Goal: Information Seeking & Learning: Compare options

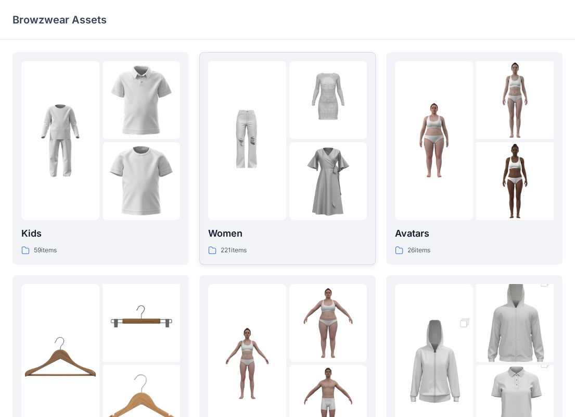
click at [229, 235] on p "Women" at bounding box center [287, 233] width 159 height 15
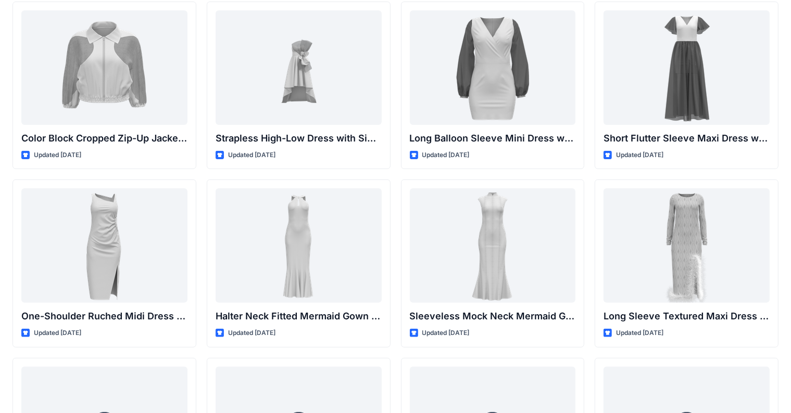
scroll to position [265, 0]
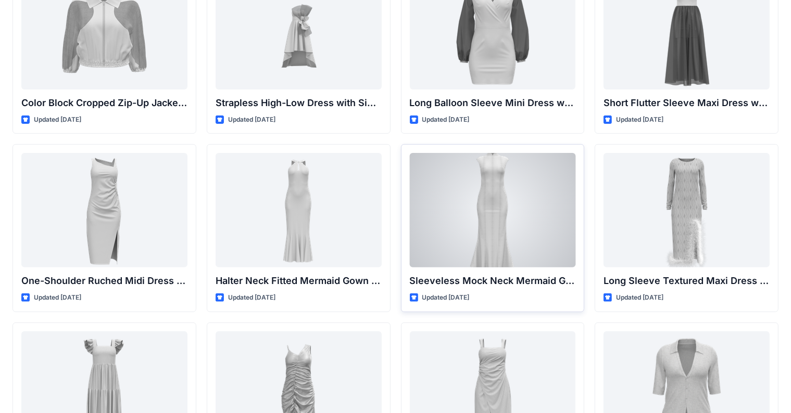
click at [499, 202] on div at bounding box center [493, 210] width 166 height 115
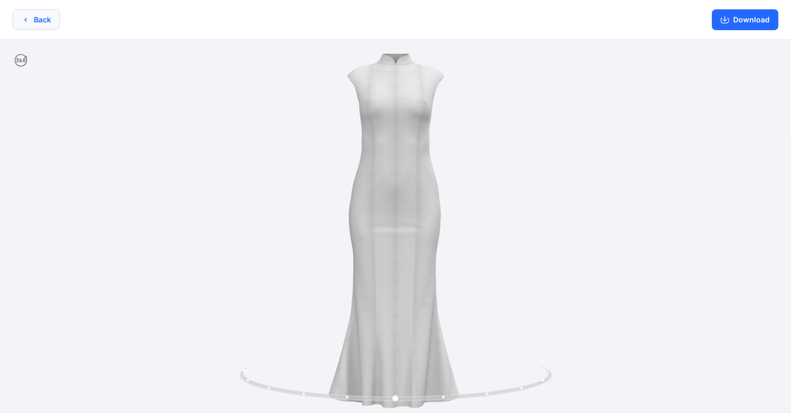
click at [29, 18] on button "Back" at bounding box center [35, 19] width 47 height 20
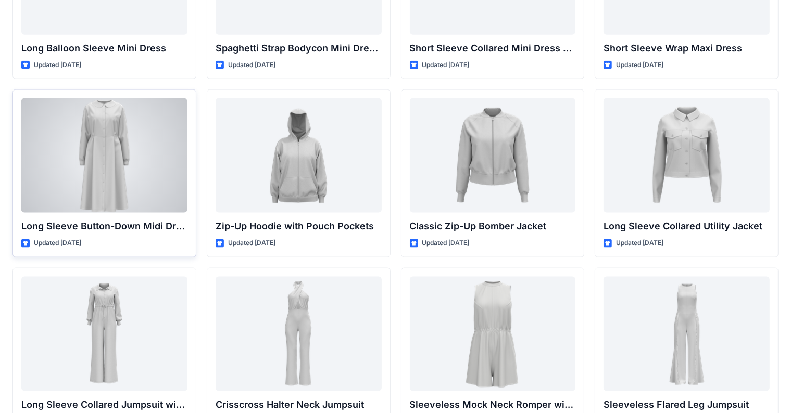
scroll to position [1386, 0]
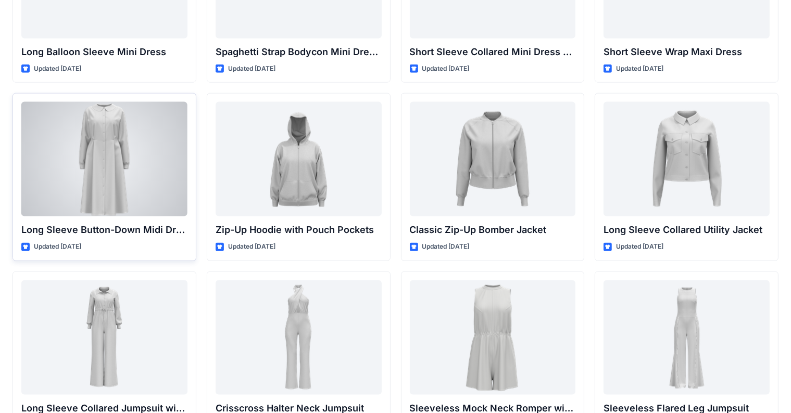
click at [115, 166] on div at bounding box center [104, 159] width 166 height 115
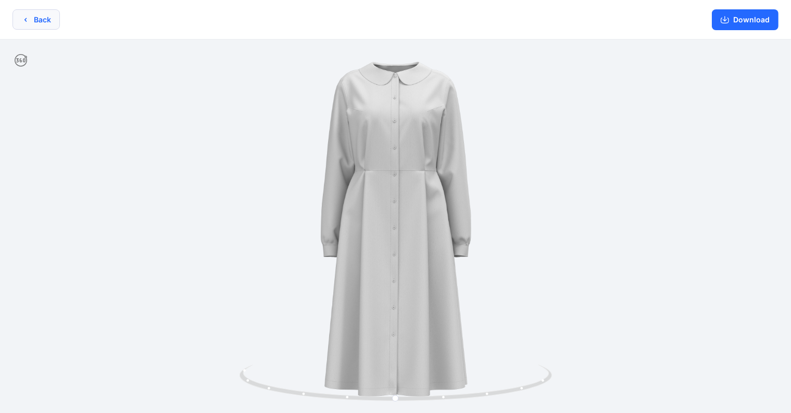
click at [44, 20] on button "Back" at bounding box center [35, 19] width 47 height 20
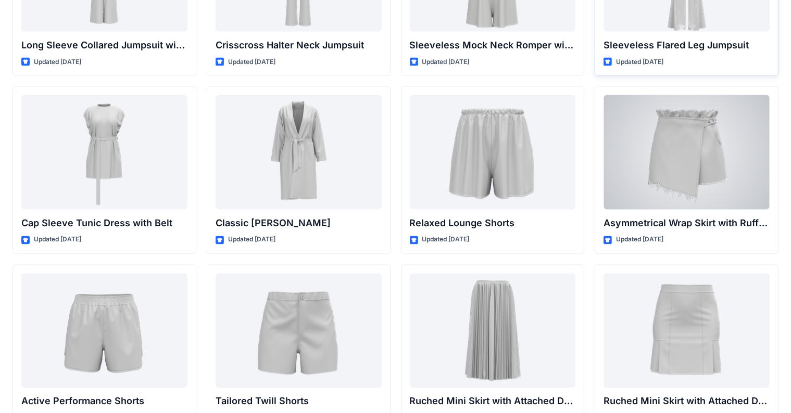
scroll to position [1750, 0]
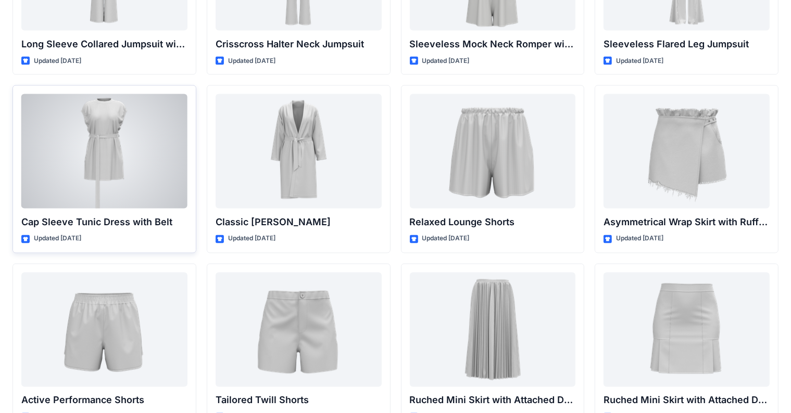
click at [106, 158] on div at bounding box center [104, 151] width 166 height 115
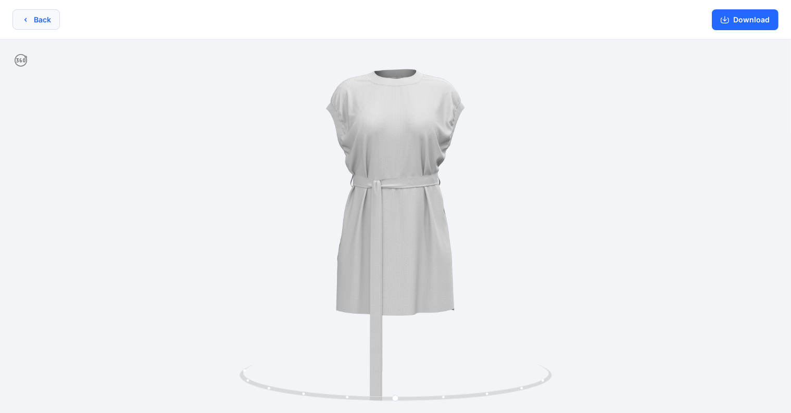
click at [36, 20] on button "Back" at bounding box center [35, 19] width 47 height 20
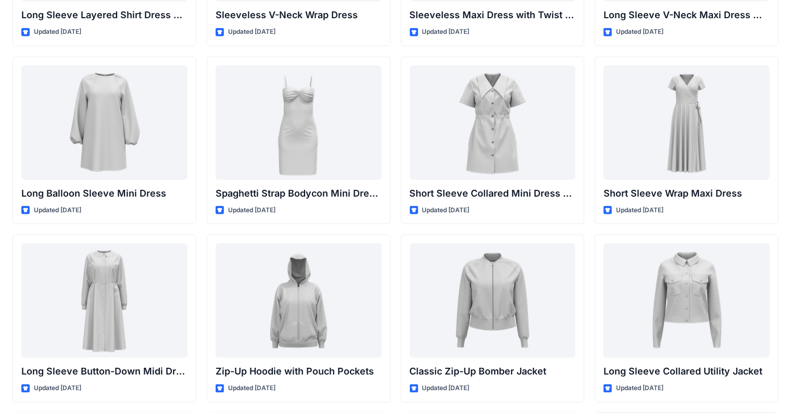
scroll to position [1244, 0]
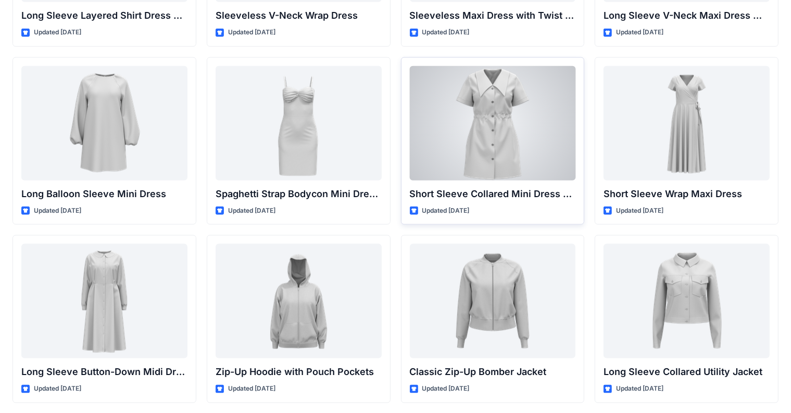
click at [493, 134] on div at bounding box center [493, 123] width 166 height 115
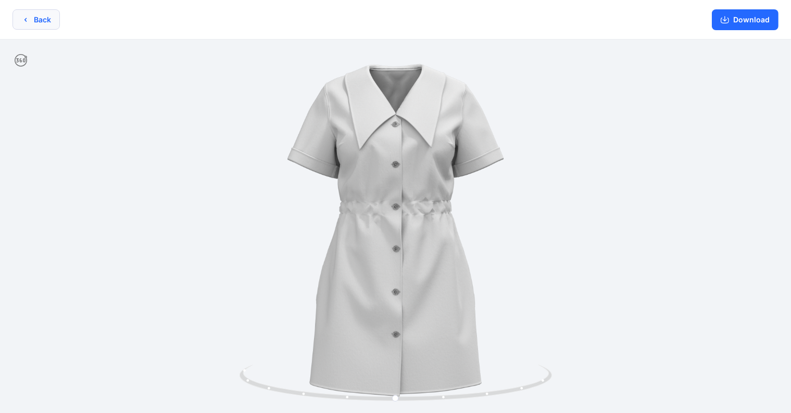
click at [40, 16] on button "Back" at bounding box center [35, 19] width 47 height 20
